Goal: Transaction & Acquisition: Purchase product/service

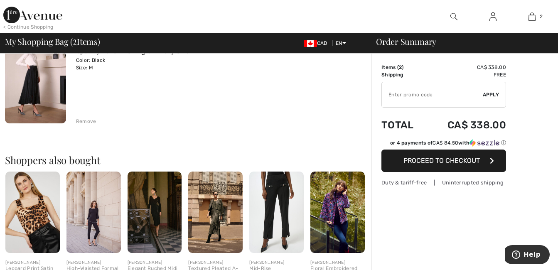
scroll to position [208, 0]
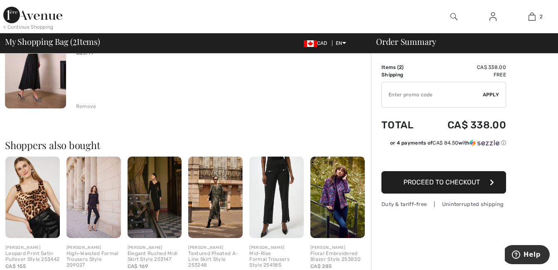
click at [45, 217] on img at bounding box center [32, 197] width 54 height 81
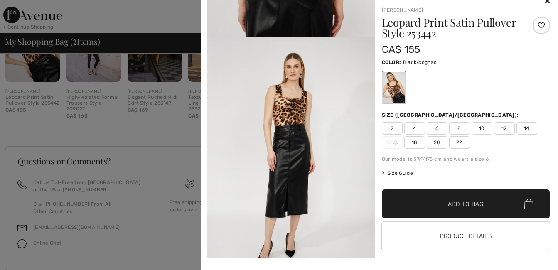
scroll to position [386, 0]
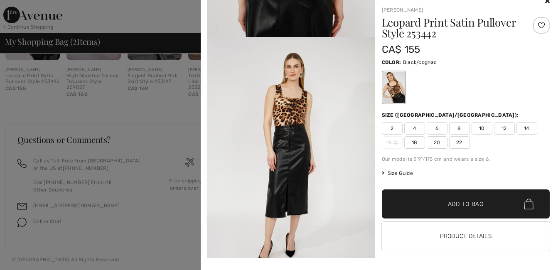
click at [419, 25] on h1 "Leopard Print Satin Pullover Style 253442" at bounding box center [452, 28] width 140 height 22
click at [425, 29] on h1 "Leopard Print Satin Pullover Style 253442" at bounding box center [452, 28] width 140 height 22
click at [453, 232] on button "Product Details" at bounding box center [466, 236] width 168 height 29
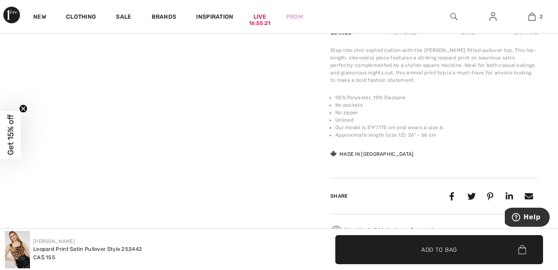
scroll to position [331, 0]
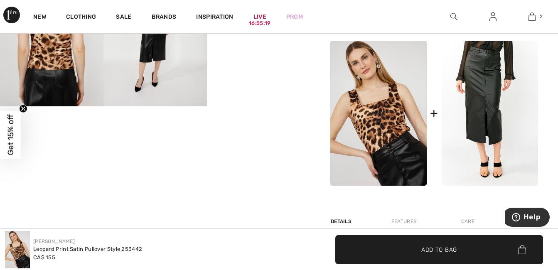
click at [482, 114] on img at bounding box center [490, 113] width 96 height 145
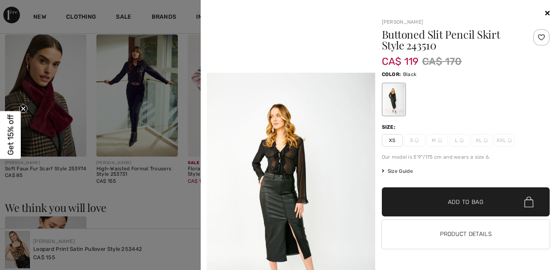
scroll to position [540, 0]
